Goal: Navigation & Orientation: Go to known website

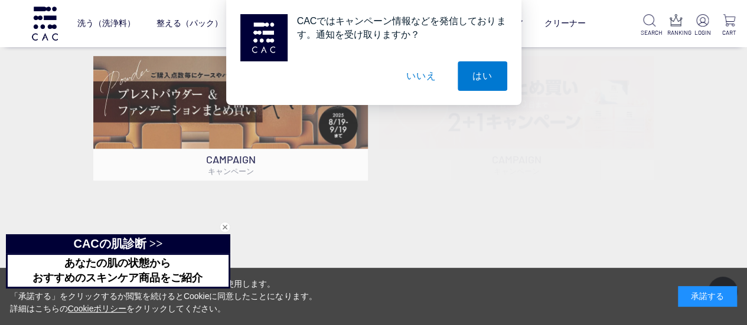
scroll to position [295, 0]
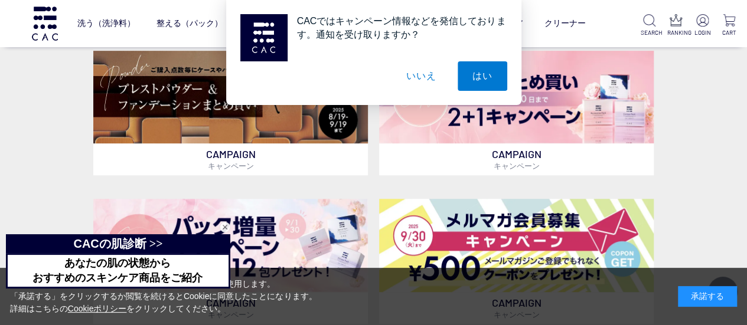
click at [432, 83] on button "いいえ" at bounding box center [420, 76] width 59 height 30
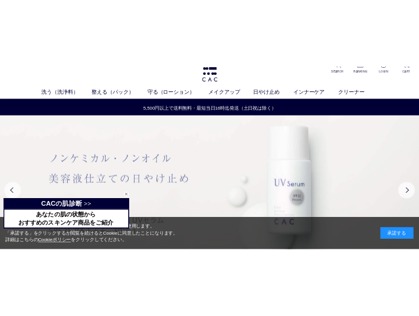
scroll to position [0, 0]
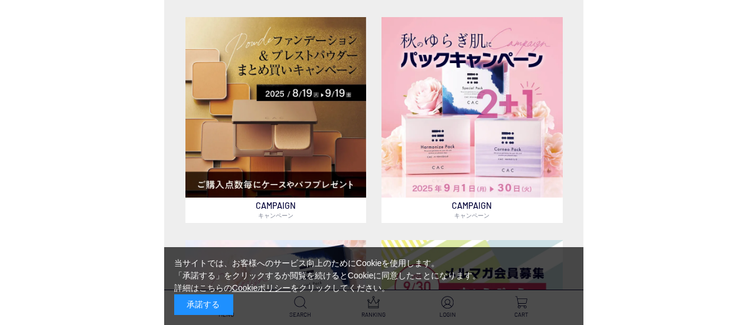
scroll to position [472, 0]
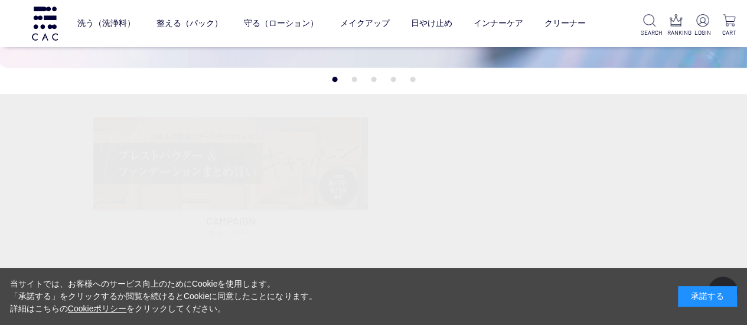
scroll to position [236, 0]
